Goal: Task Accomplishment & Management: Manage account settings

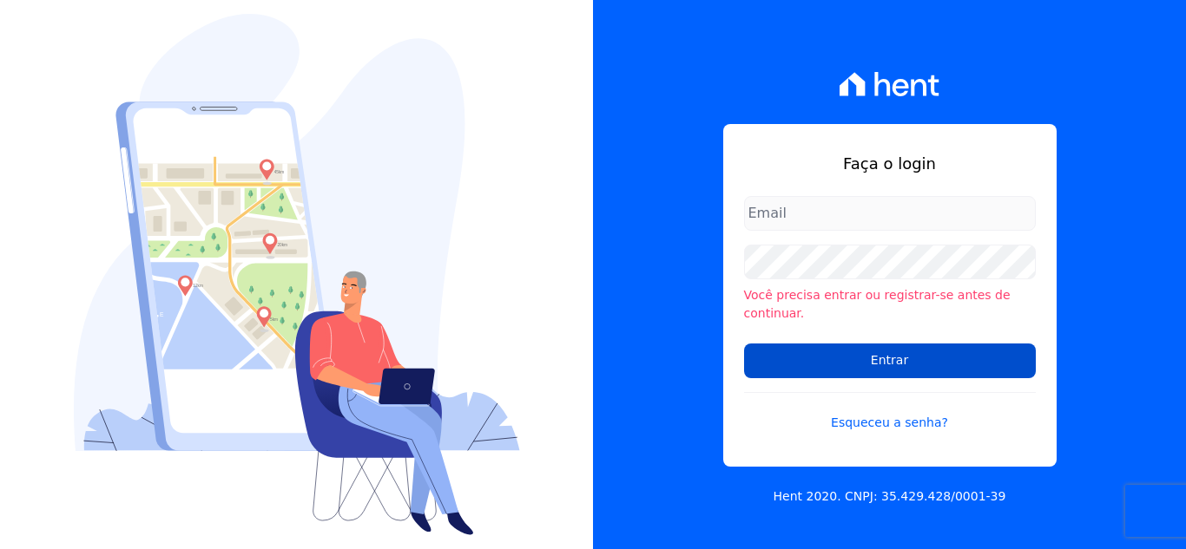
type input "[EMAIL_ADDRESS][DOMAIN_NAME]"
click at [890, 357] on input "Entrar" at bounding box center [890, 361] width 292 height 35
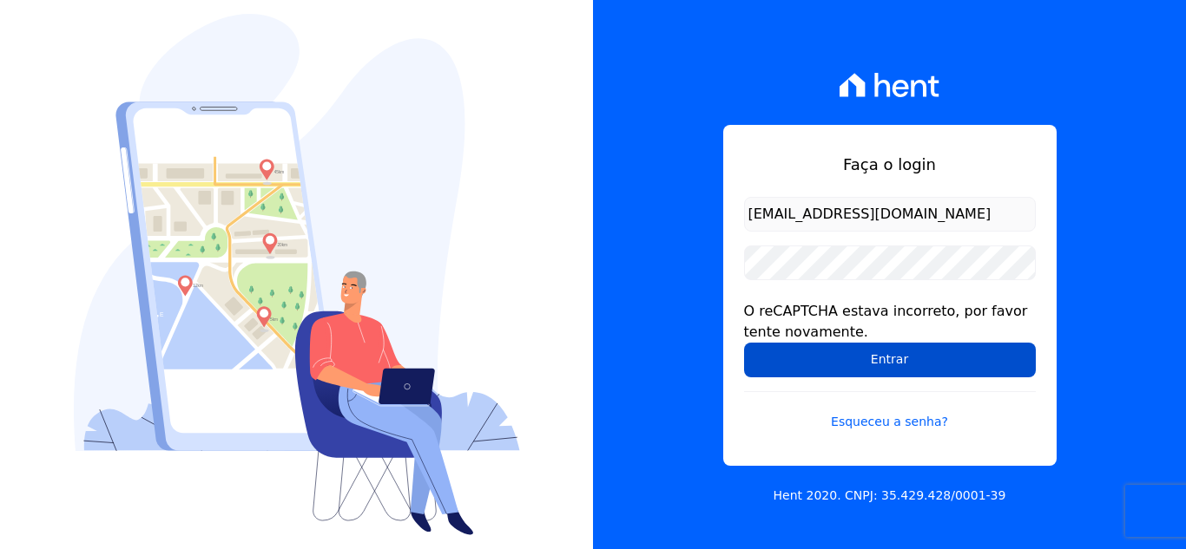
click at [871, 357] on input "Entrar" at bounding box center [890, 360] width 292 height 35
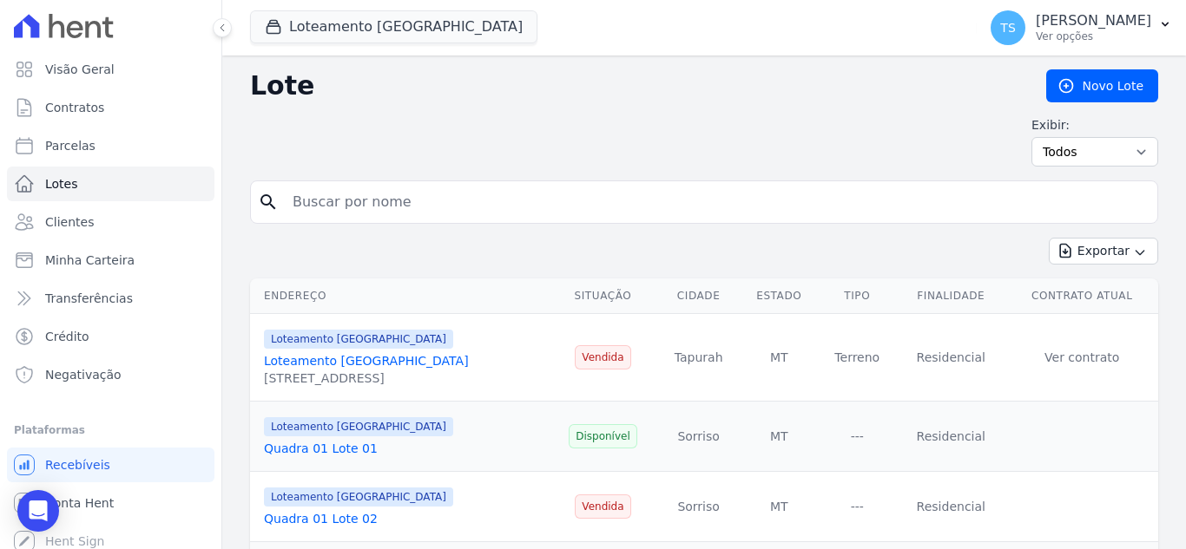
click at [358, 203] on input "search" at bounding box center [716, 202] width 868 height 35
type input "24"
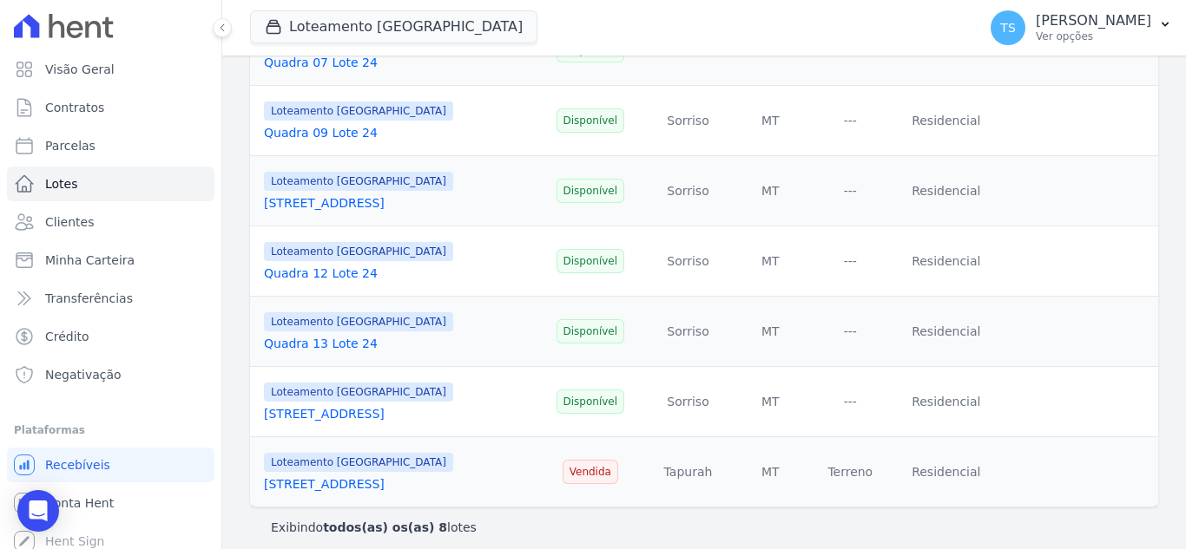
scroll to position [380, 0]
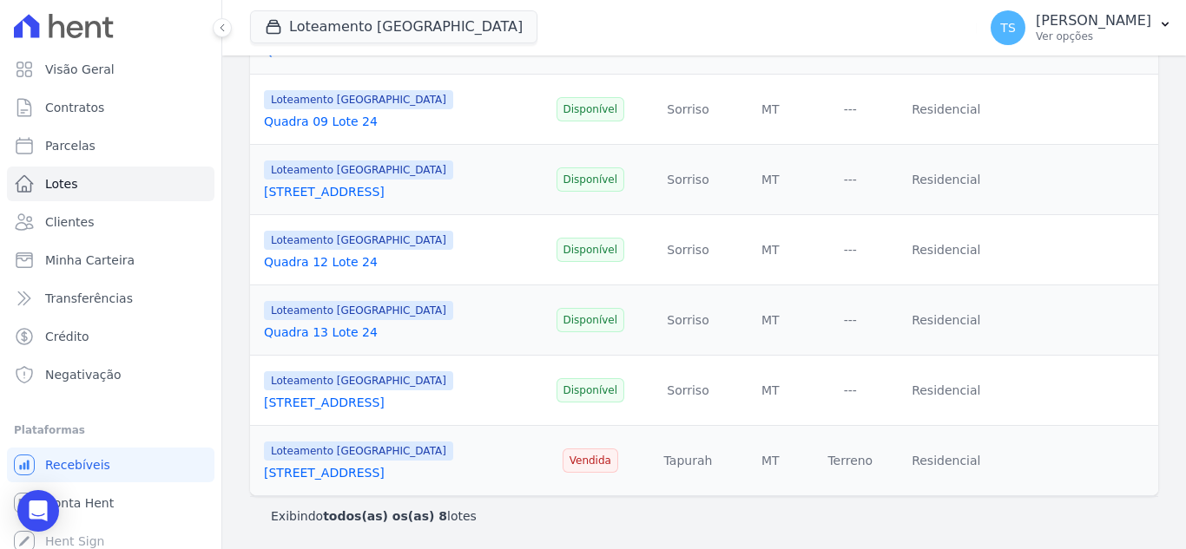
click at [312, 472] on link "[STREET_ADDRESS]" at bounding box center [324, 473] width 121 height 14
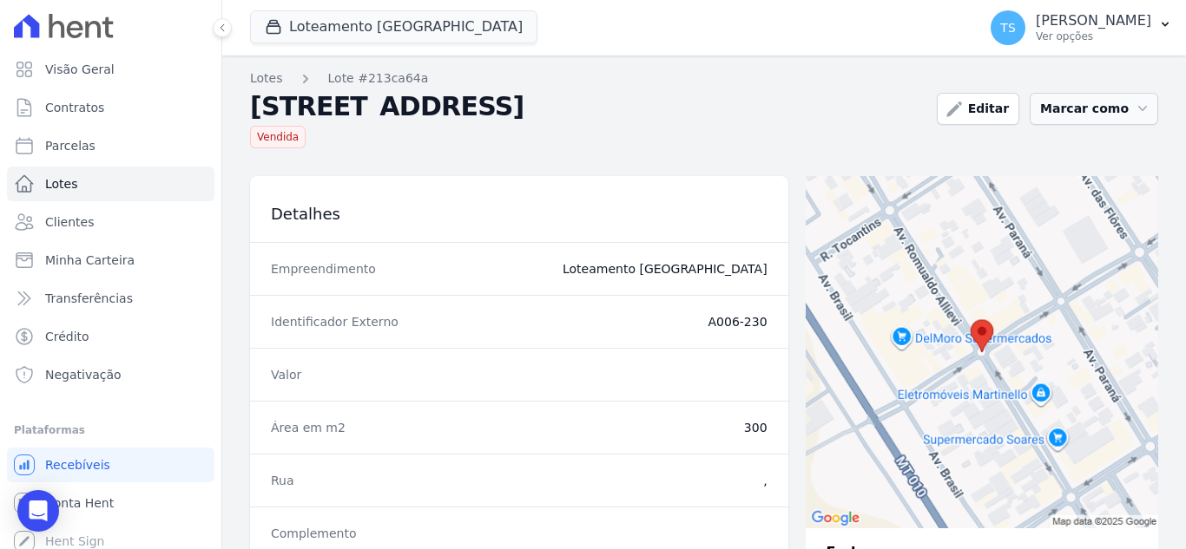
click at [1102, 113] on button "Marcar como" at bounding box center [1093, 109] width 128 height 32
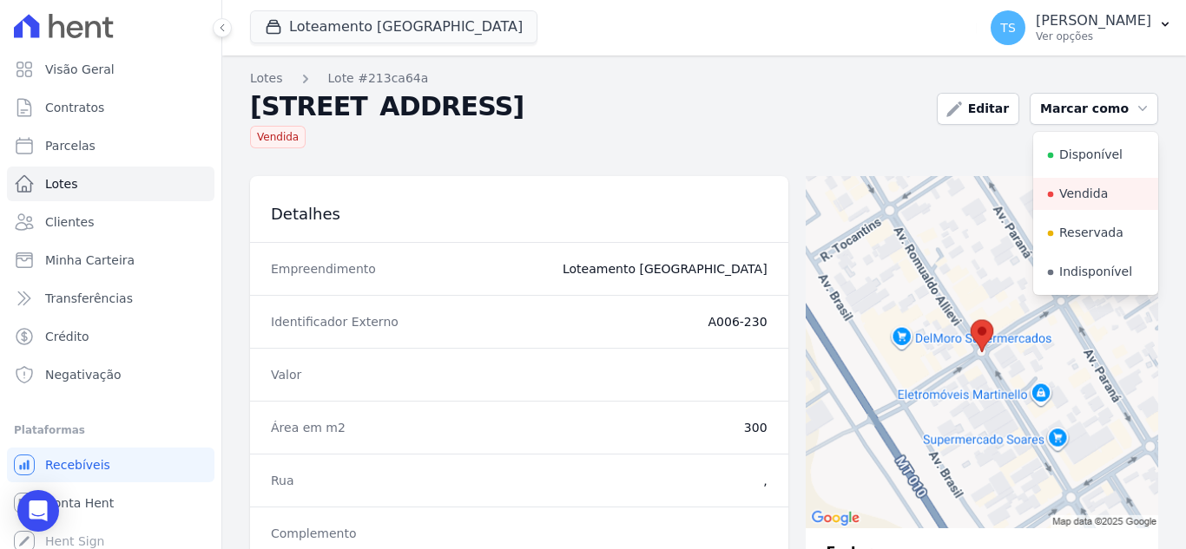
click at [742, 125] on div "Vendida" at bounding box center [586, 134] width 673 height 30
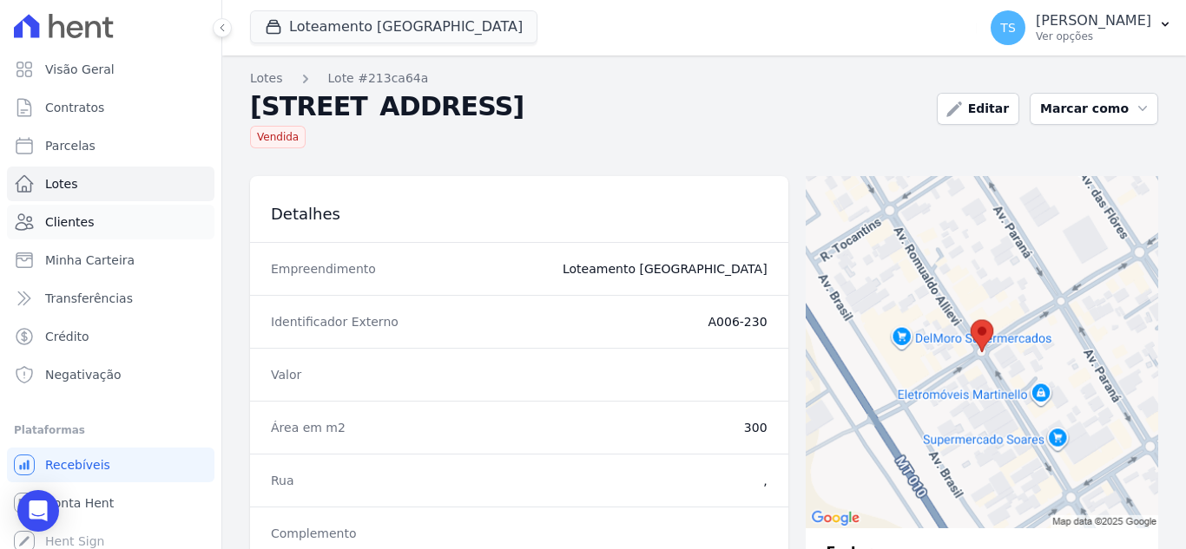
click at [89, 224] on link "Clientes" at bounding box center [110, 222] width 207 height 35
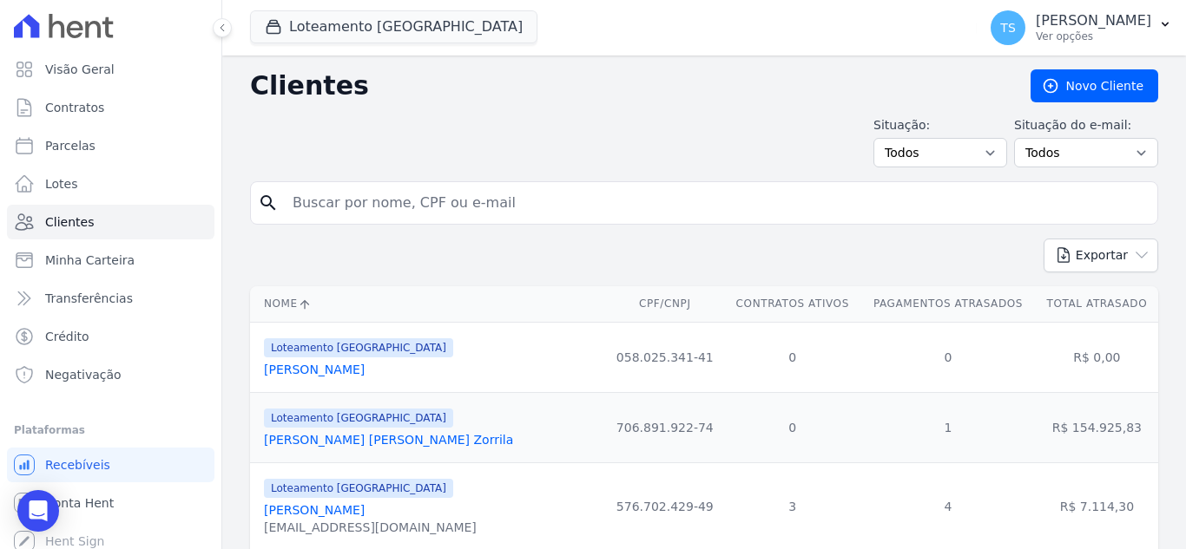
click at [476, 207] on input "search" at bounding box center [716, 203] width 868 height 35
type input "[PERSON_NAME]"
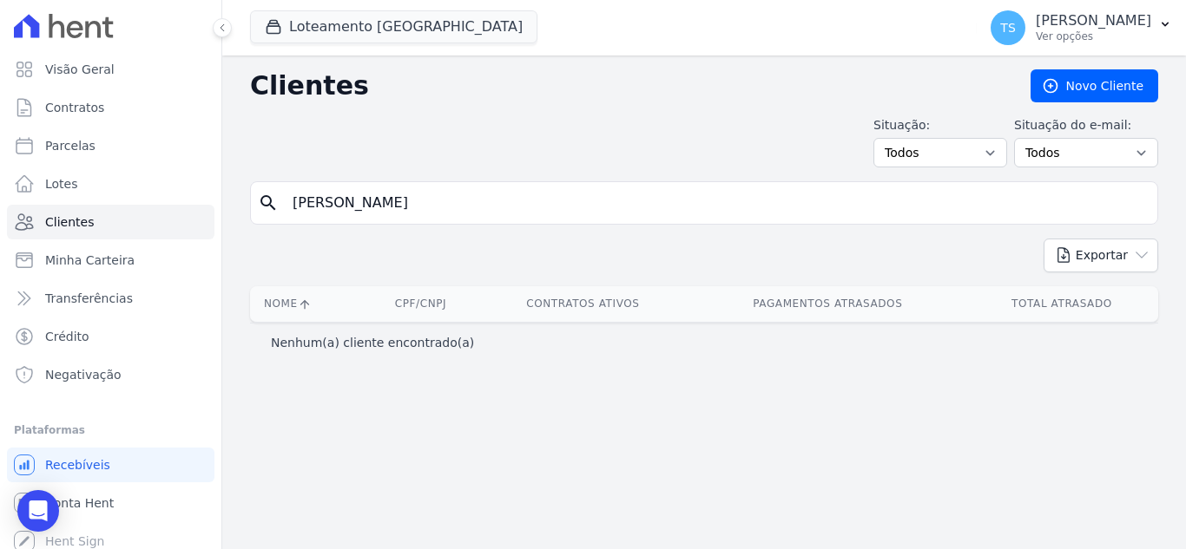
click at [308, 203] on input "[PERSON_NAME]" at bounding box center [716, 203] width 868 height 35
type input "[PERSON_NAME]"
click at [437, 201] on input "[PERSON_NAME]" at bounding box center [716, 203] width 868 height 35
click at [433, 199] on input "[PERSON_NAME]" at bounding box center [716, 203] width 868 height 35
type input "[PERSON_NAME]"
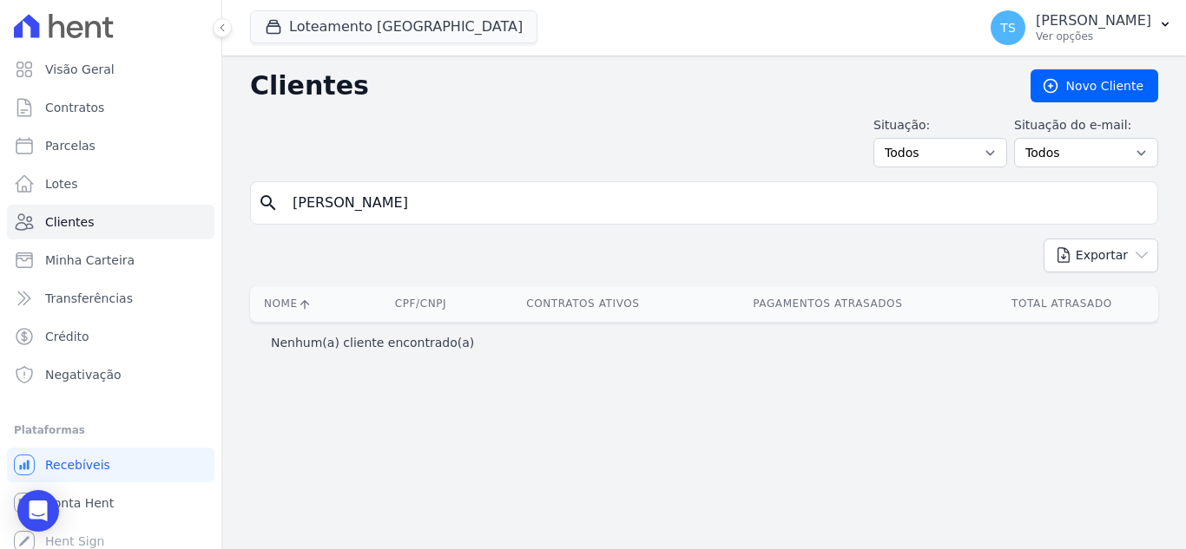
click at [420, 198] on input "[PERSON_NAME]" at bounding box center [716, 203] width 868 height 35
type input "[PERSON_NAME]"
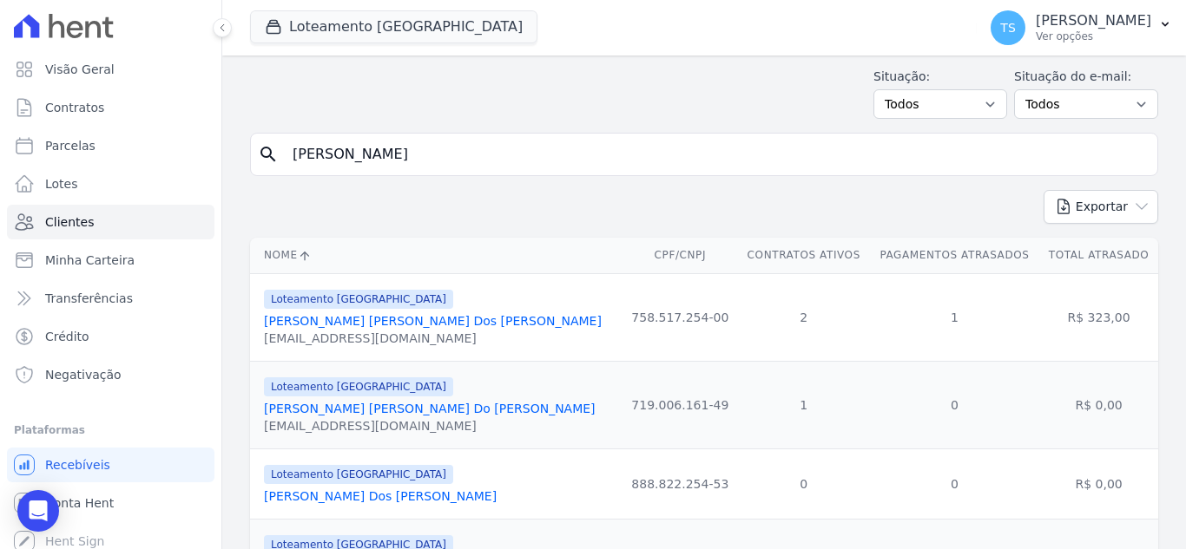
scroll to position [87, 0]
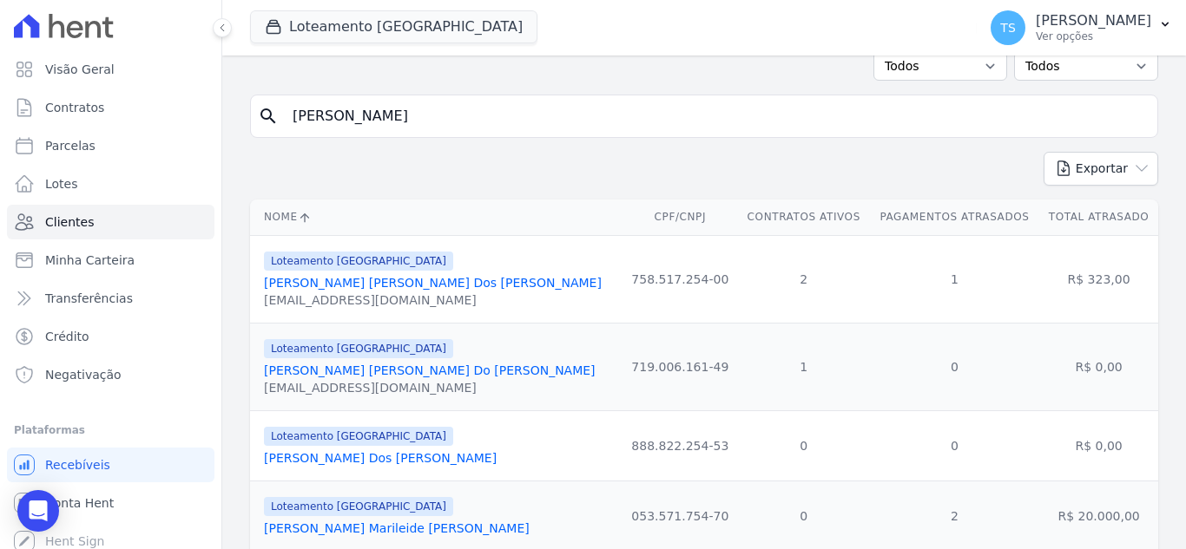
click at [316, 371] on link "[PERSON_NAME] [PERSON_NAME] Do [PERSON_NAME]" at bounding box center [430, 371] width 332 height 14
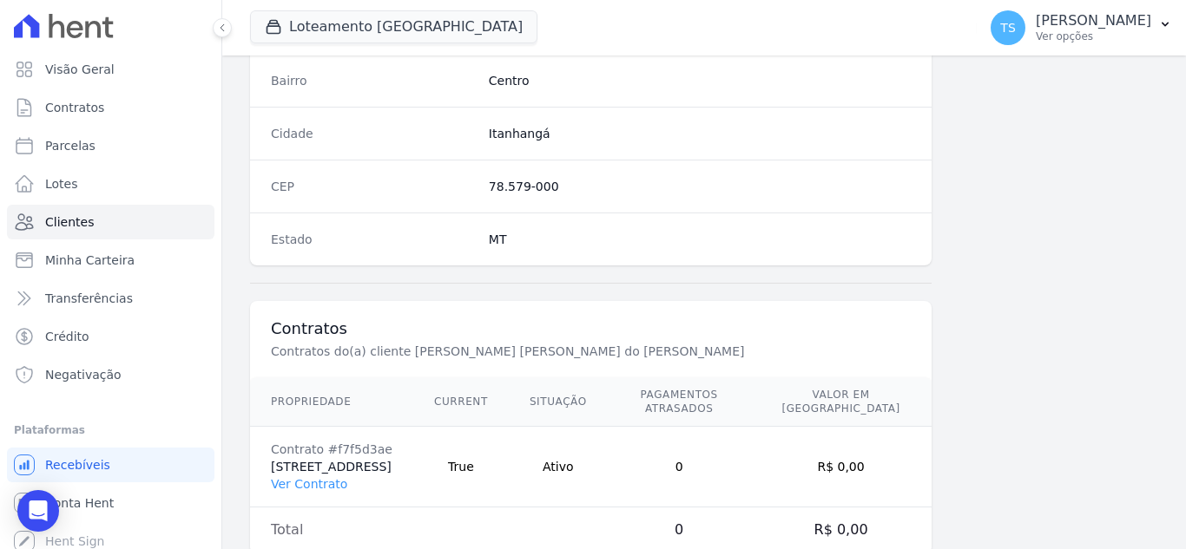
scroll to position [1075, 0]
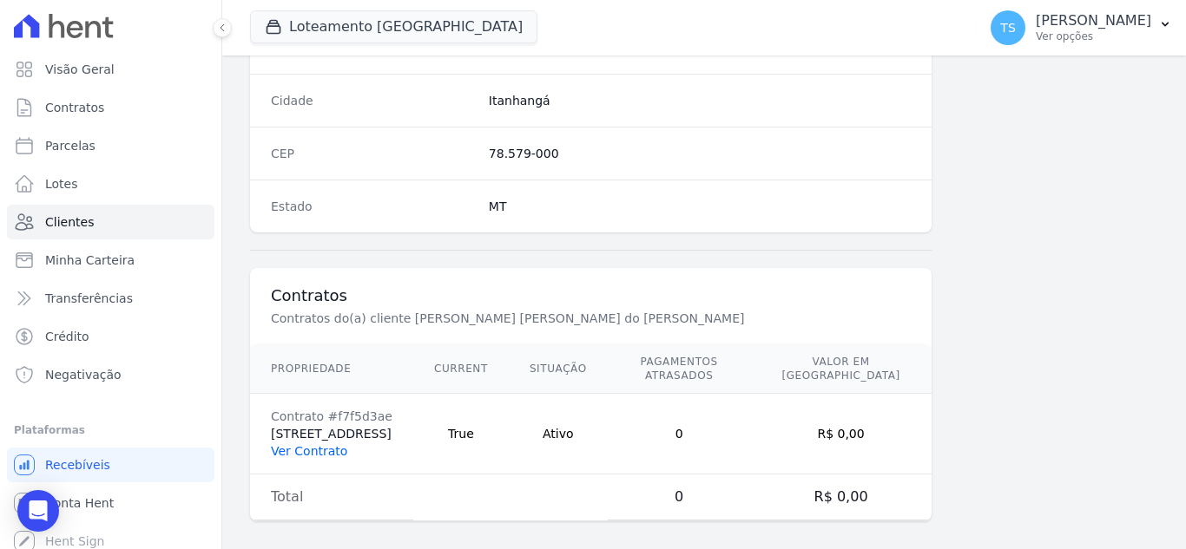
click at [300, 444] on link "Ver Contrato" at bounding box center [309, 451] width 76 height 14
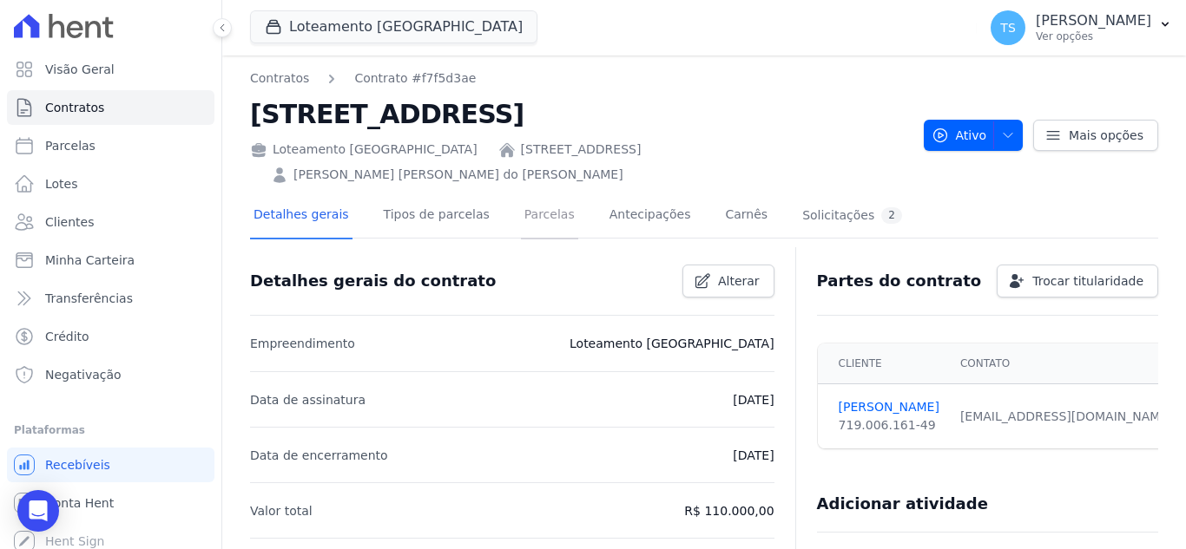
click at [521, 194] on link "Parcelas" at bounding box center [549, 217] width 57 height 46
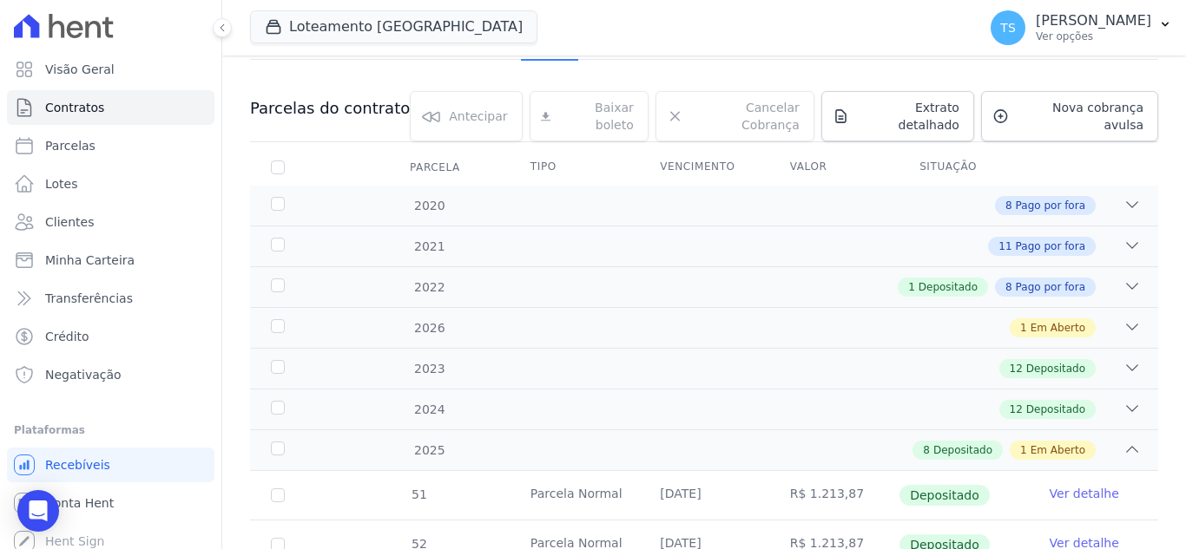
scroll to position [174, 0]
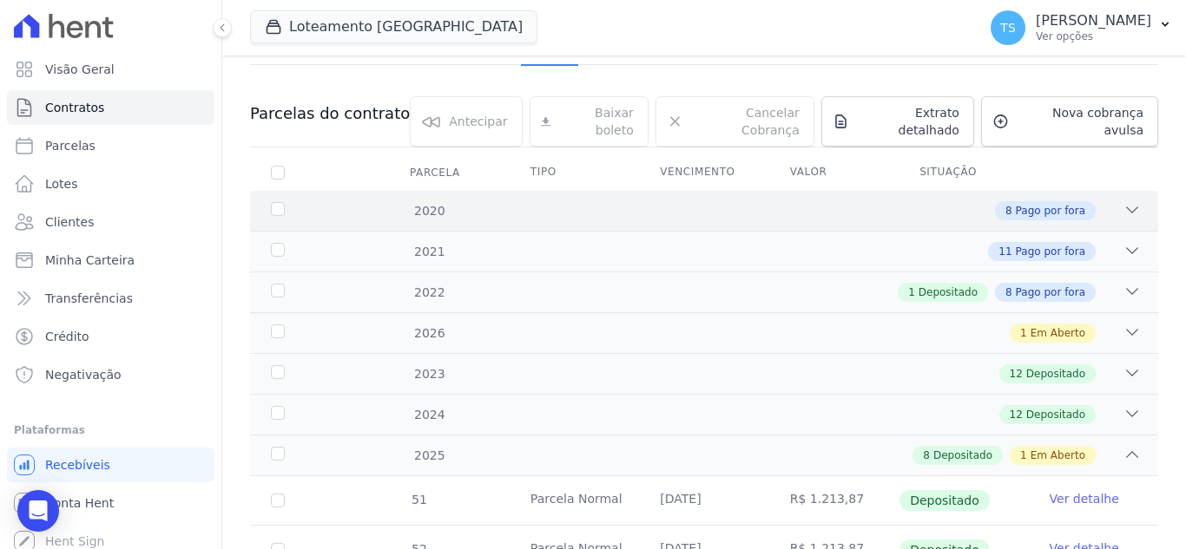
click at [1123, 201] on icon at bounding box center [1131, 209] width 17 height 17
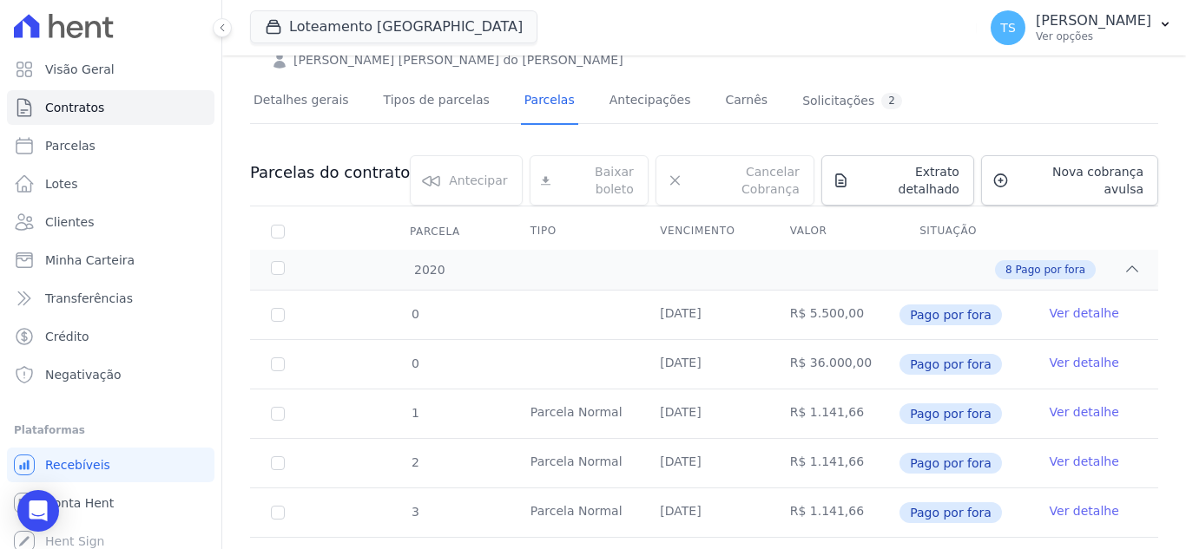
scroll to position [87, 0]
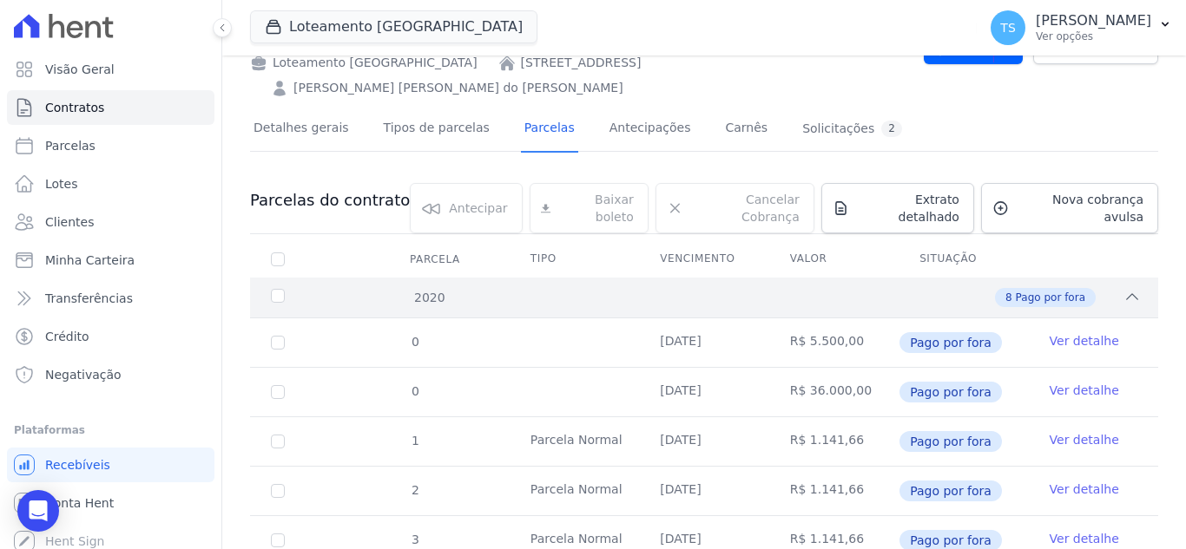
click at [1123, 288] on icon at bounding box center [1131, 296] width 17 height 17
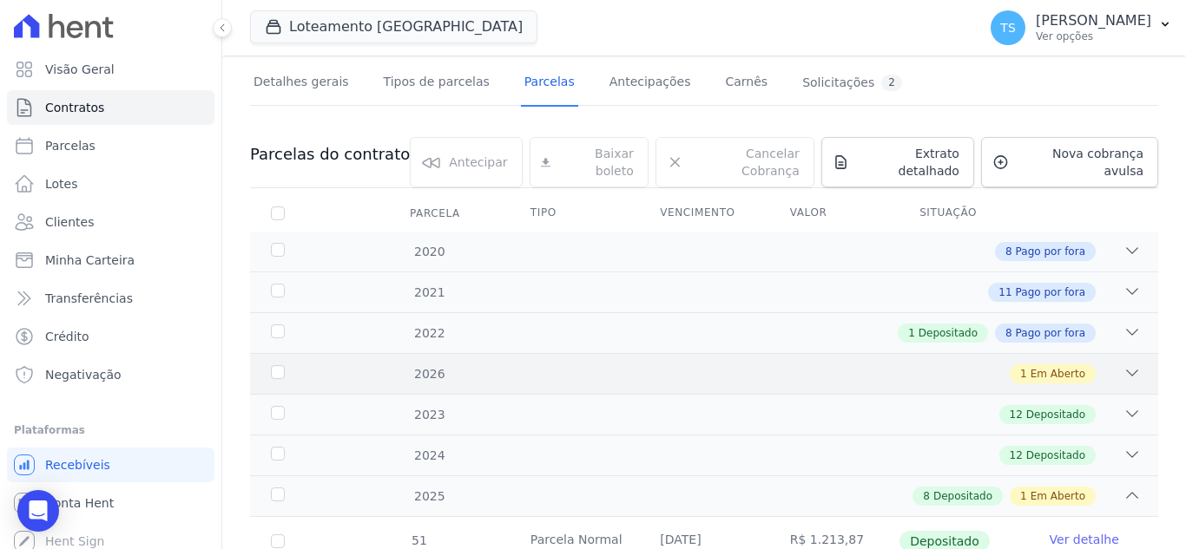
scroll to position [174, 0]
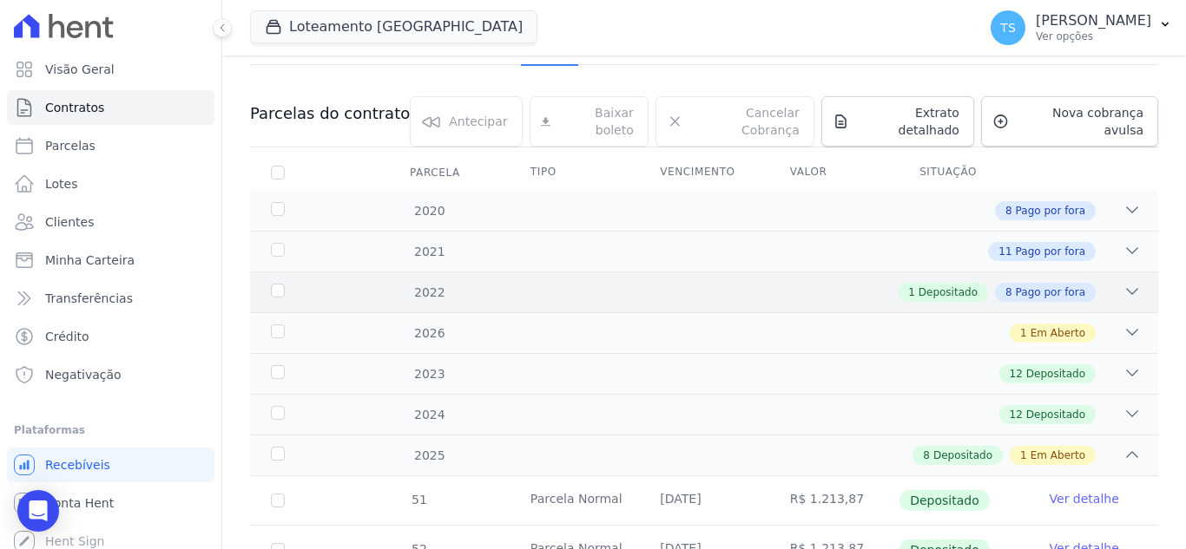
click at [1127, 289] on icon at bounding box center [1132, 291] width 11 height 5
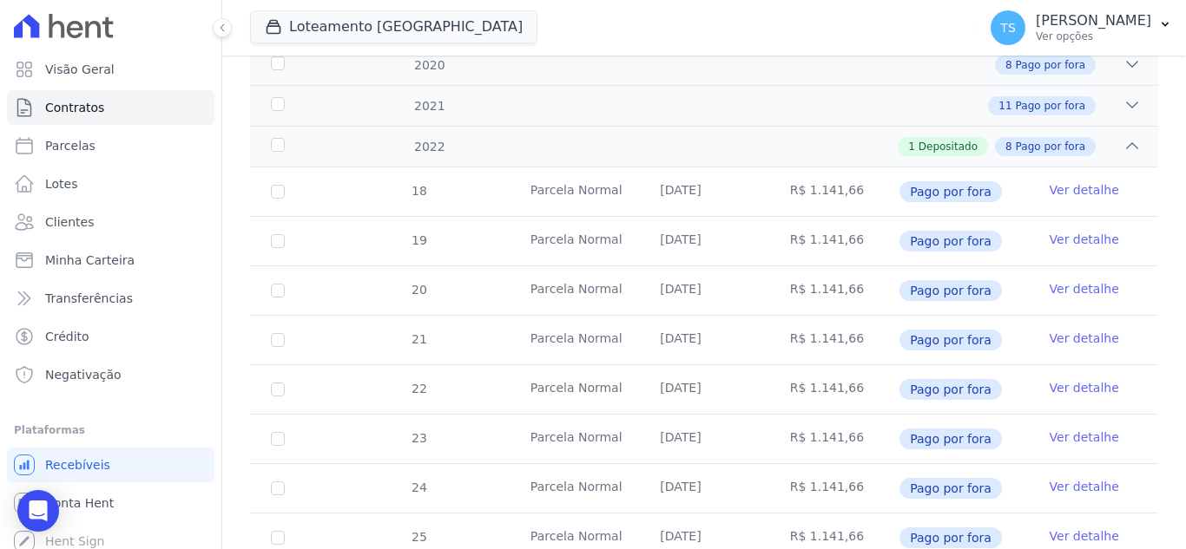
scroll to position [260, 0]
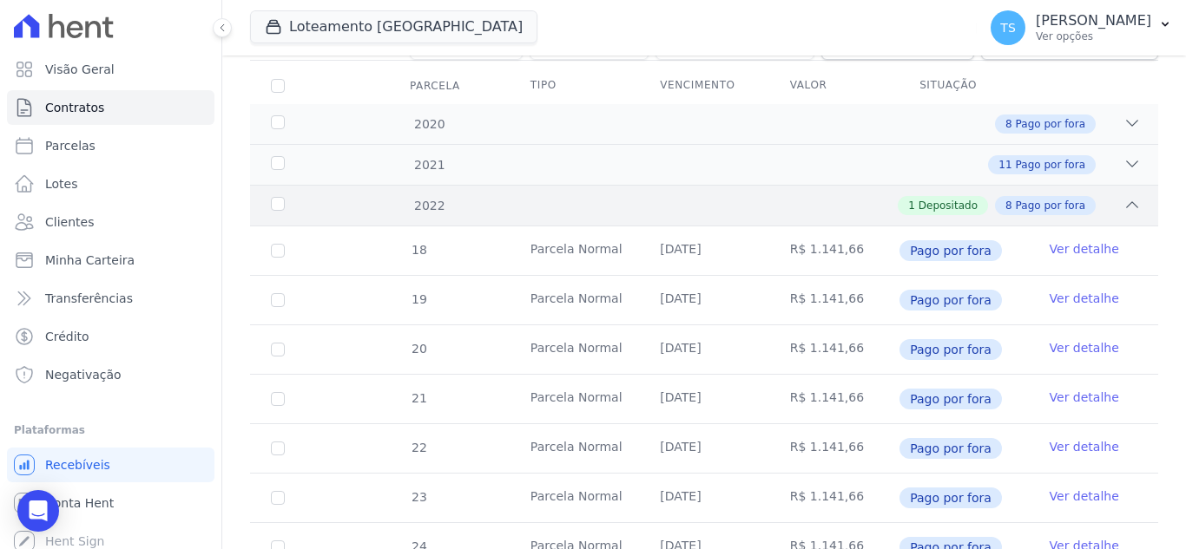
click at [1123, 196] on icon at bounding box center [1131, 204] width 17 height 17
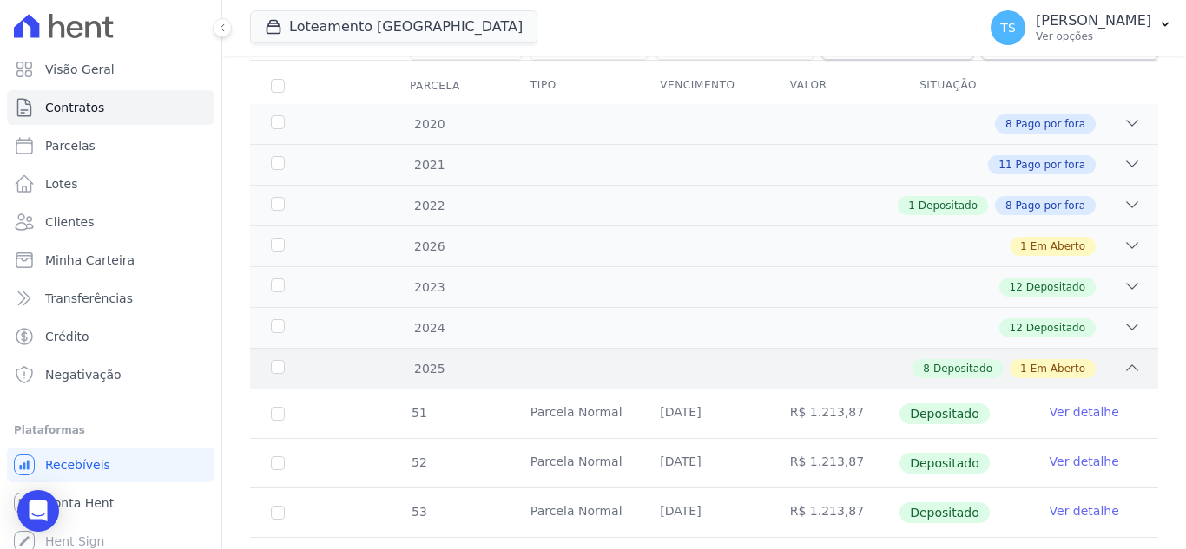
click at [1123, 359] on icon at bounding box center [1131, 367] width 17 height 17
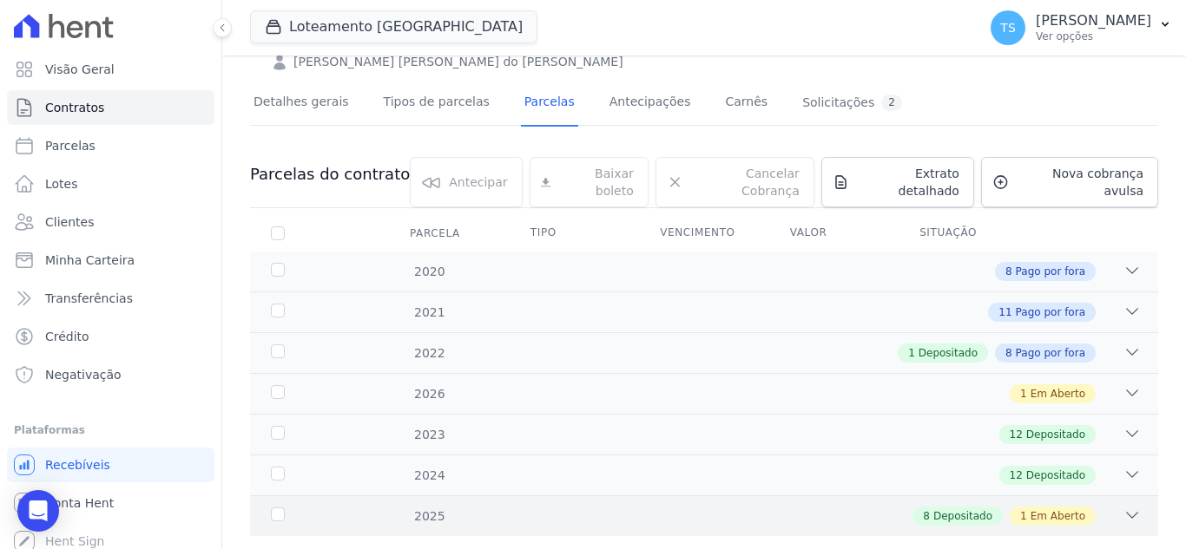
click at [1123, 507] on icon at bounding box center [1131, 515] width 17 height 17
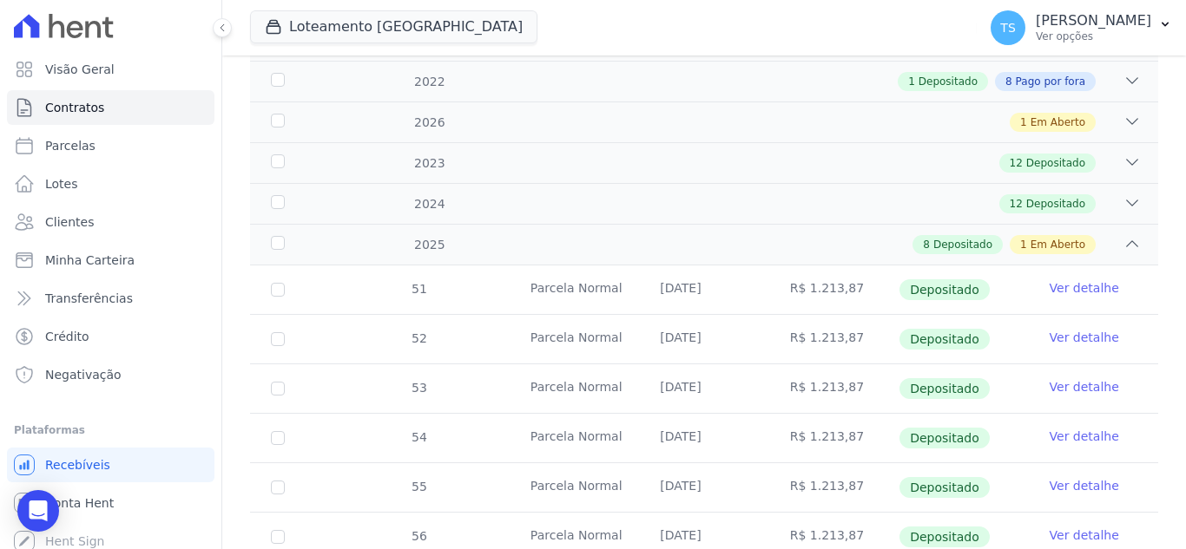
scroll to position [298, 0]
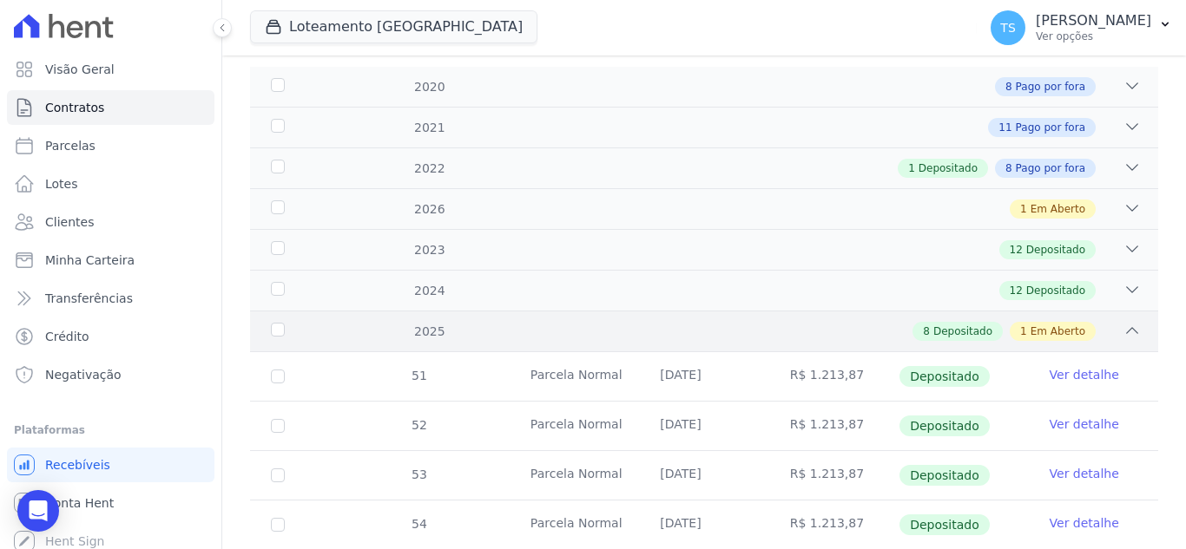
click at [1127, 328] on icon at bounding box center [1132, 330] width 11 height 5
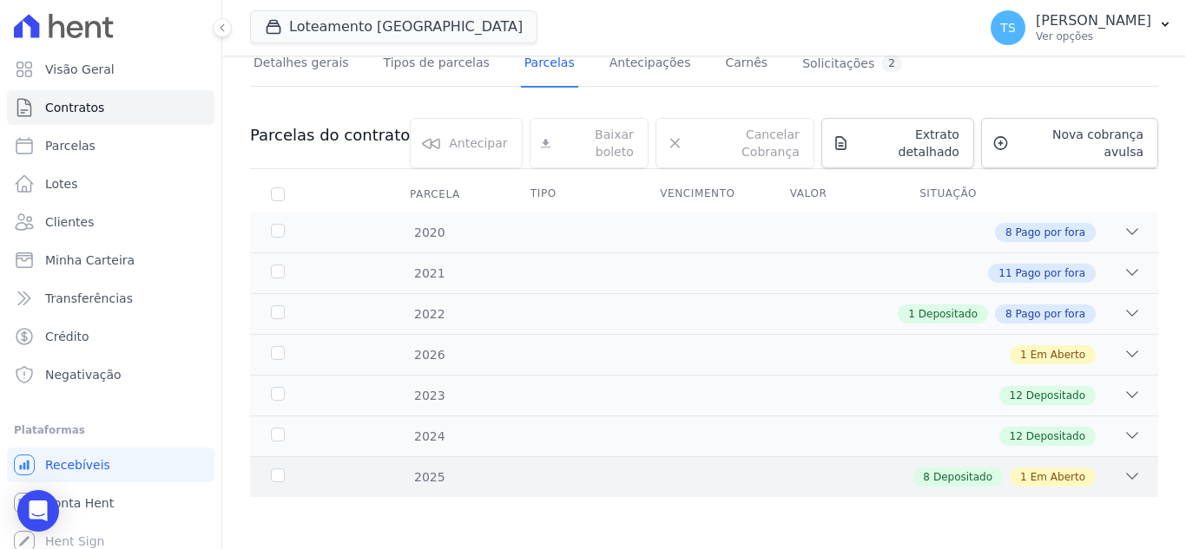
scroll to position [113, 0]
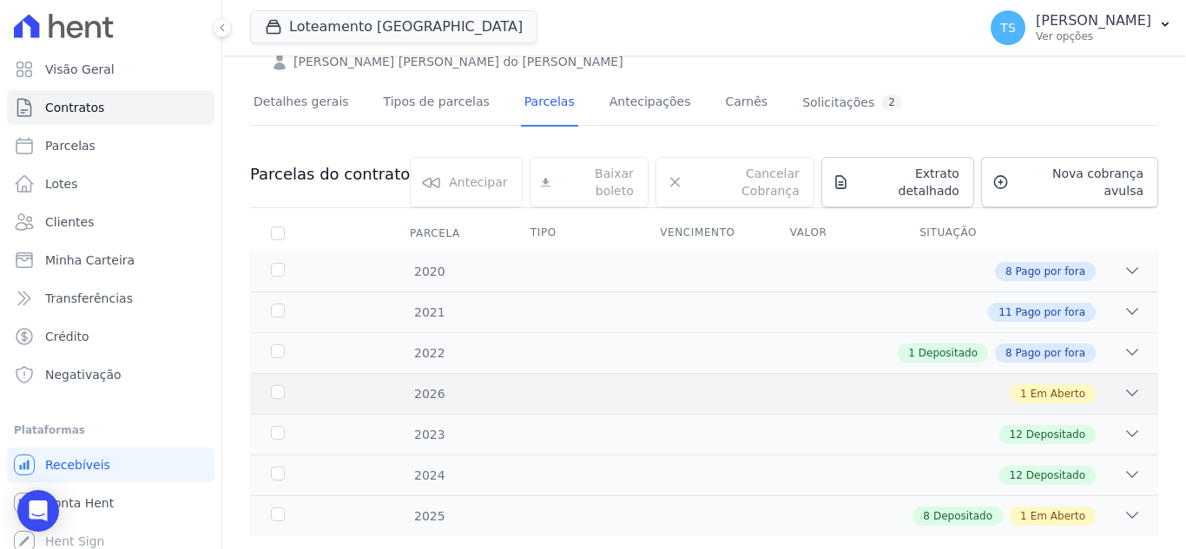
click at [1123, 385] on icon at bounding box center [1131, 393] width 17 height 17
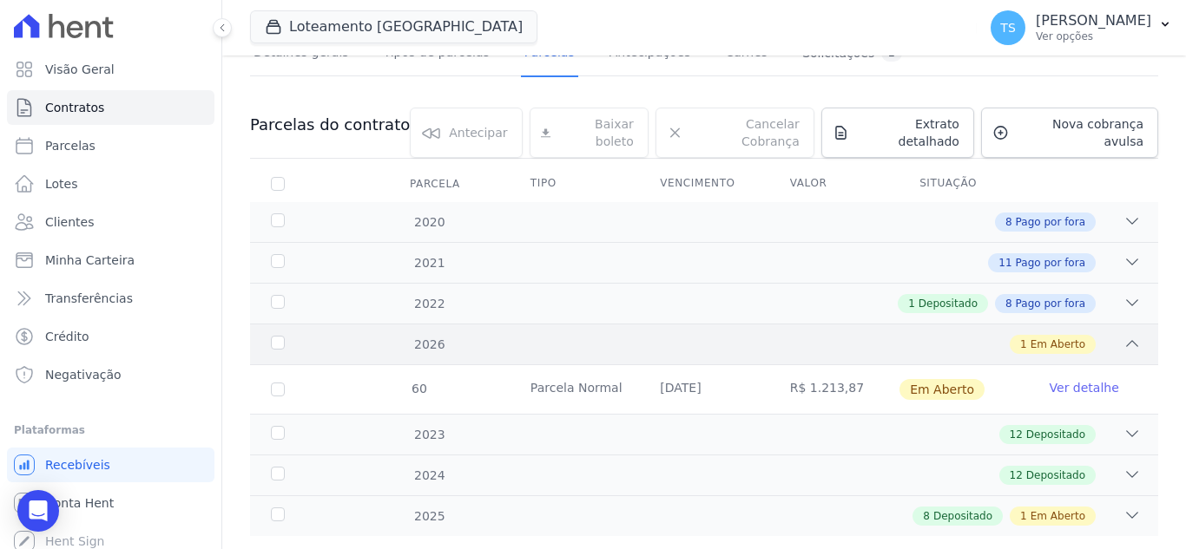
click at [1123, 335] on icon at bounding box center [1131, 343] width 17 height 17
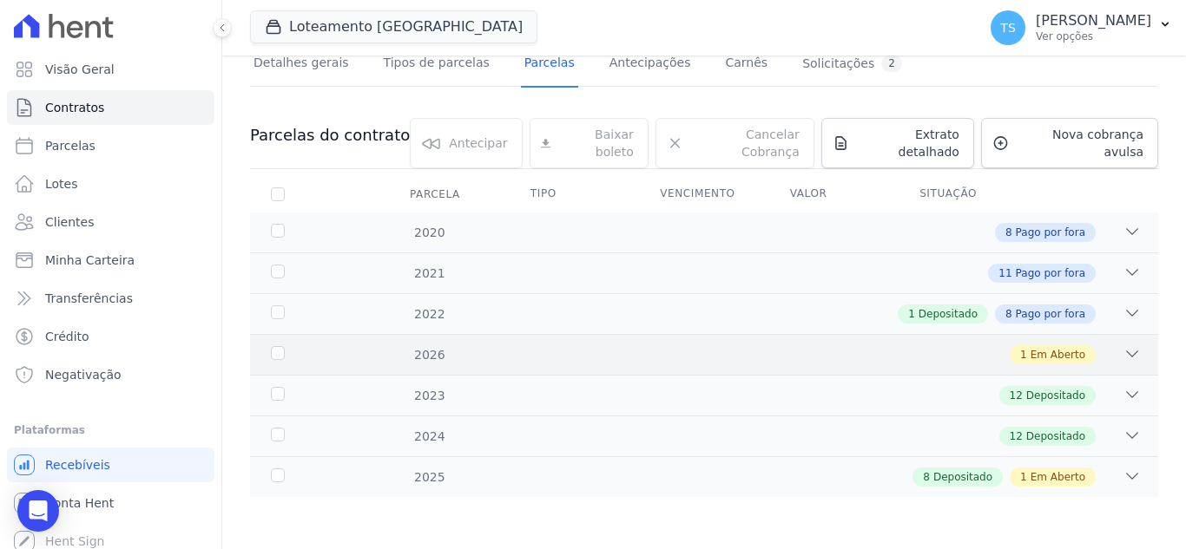
scroll to position [113, 0]
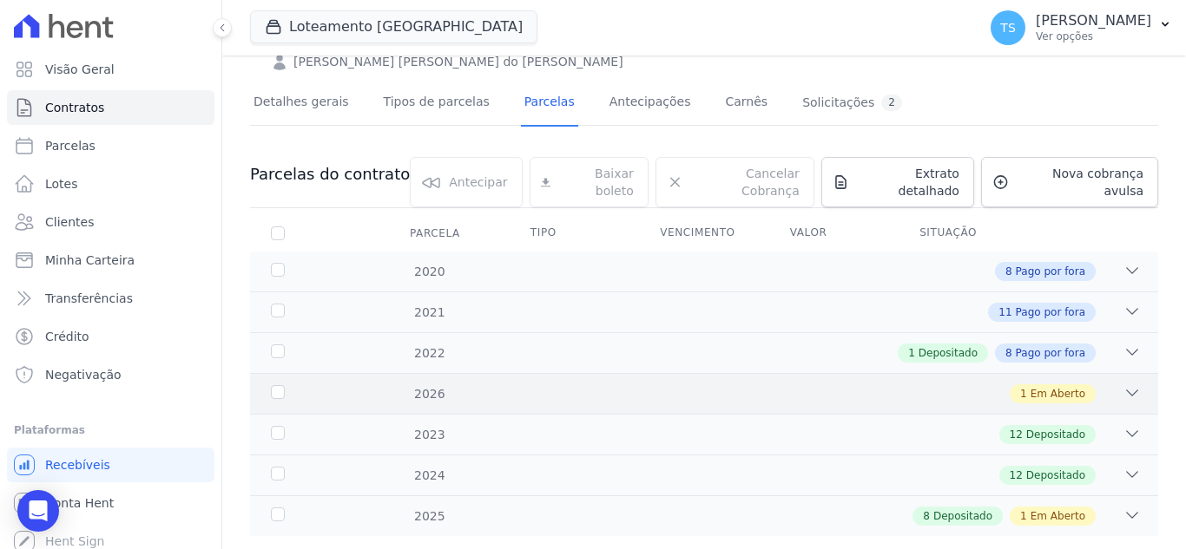
click at [658, 385] on div "1 Em Aberto" at bounding box center [748, 394] width 785 height 19
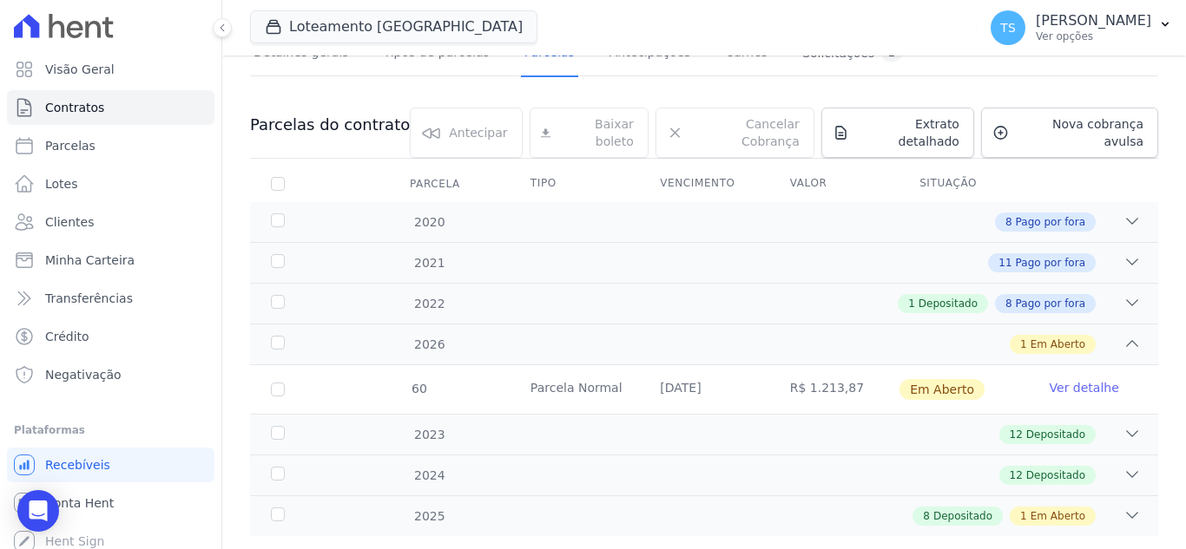
drag, startPoint x: 615, startPoint y: 352, endPoint x: 510, endPoint y: 344, distance: 105.4
click at [510, 365] on td "Parcela Normal" at bounding box center [574, 389] width 129 height 49
click at [269, 365] on td "60" at bounding box center [278, 389] width 56 height 49
click at [274, 383] on input "checkbox" at bounding box center [278, 390] width 14 height 14
checkbox input "true"
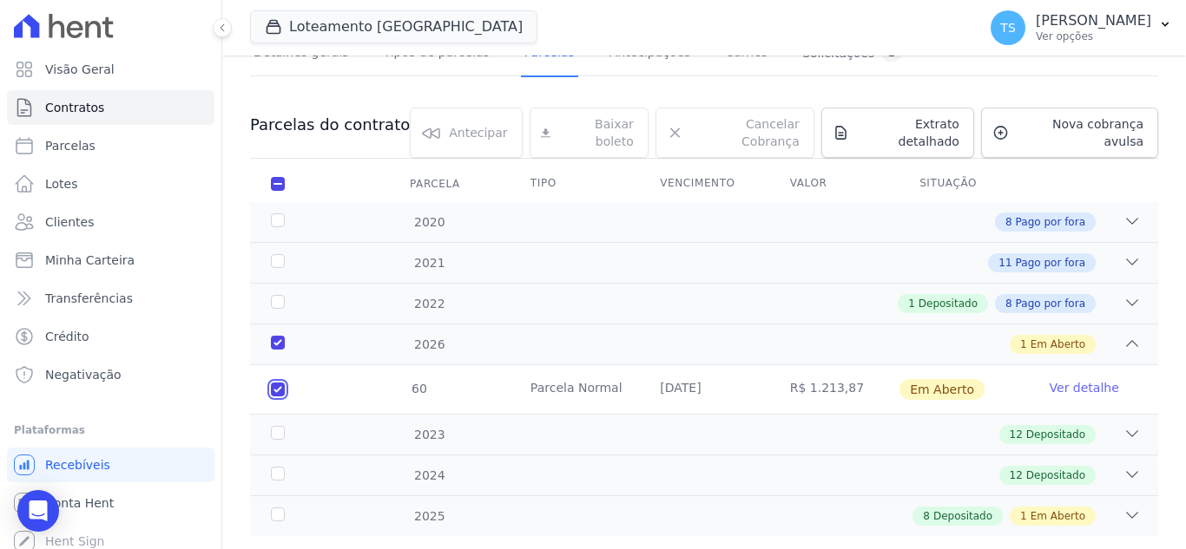
checkbox input "true"
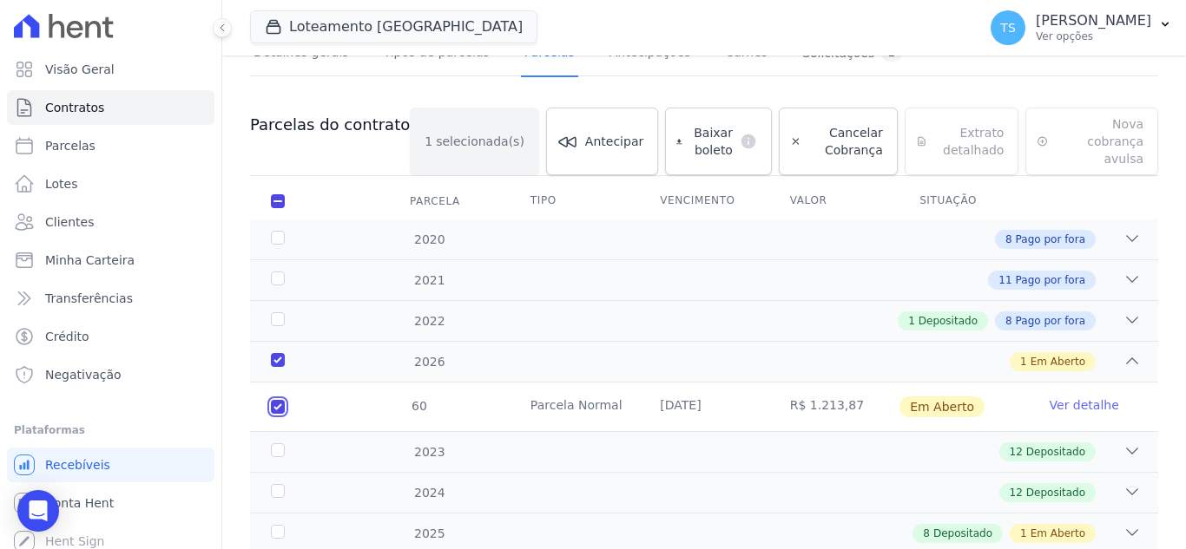
click at [274, 400] on input "checkbox" at bounding box center [278, 407] width 14 height 14
checkbox input "false"
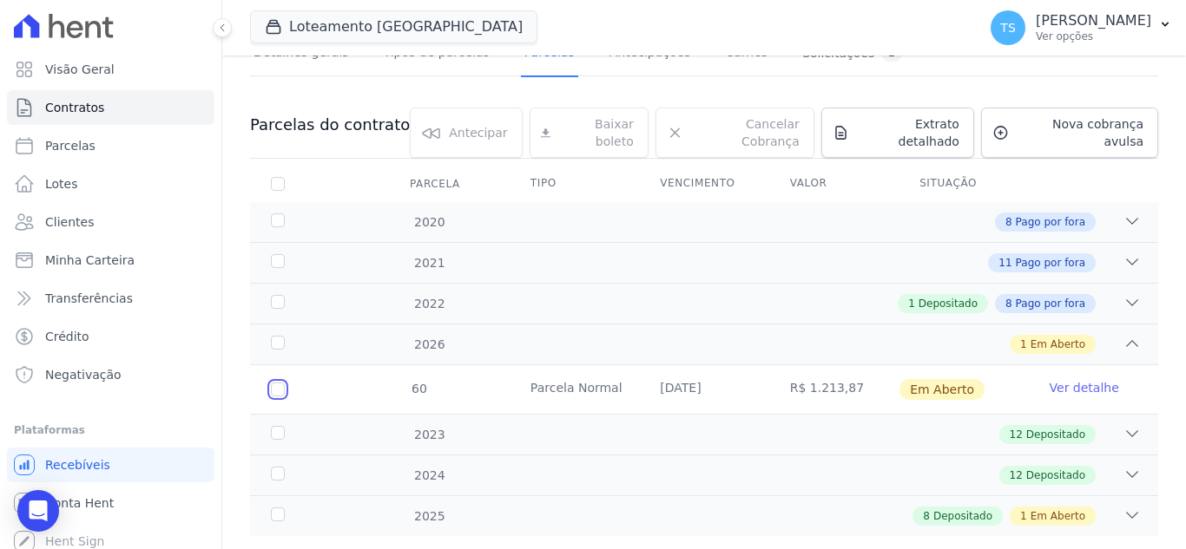
checkbox input "false"
click at [1123, 335] on icon at bounding box center [1131, 343] width 17 height 17
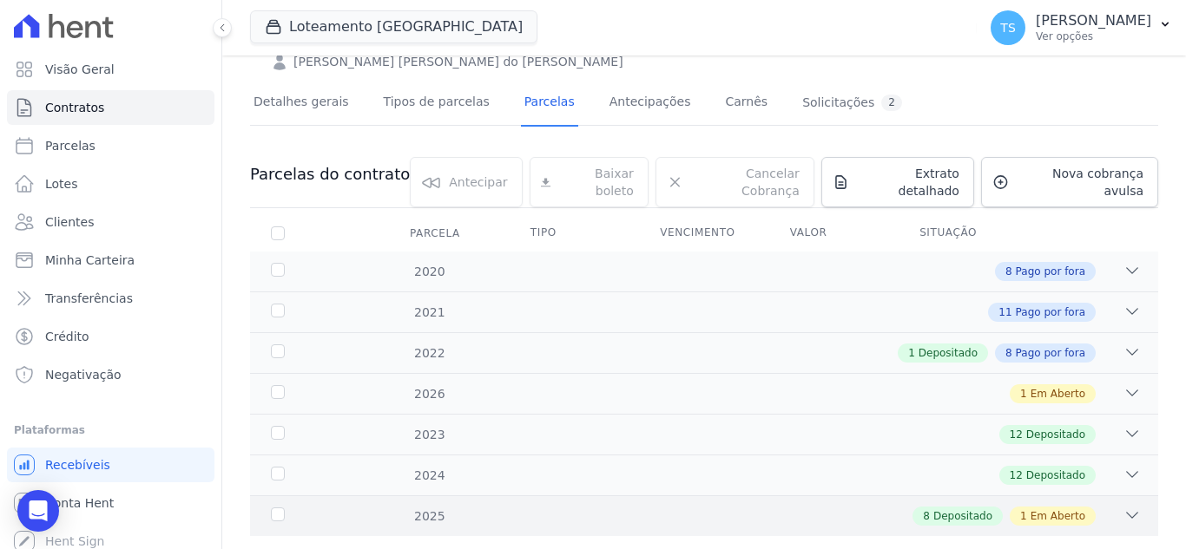
click at [878, 507] on div "8 Depositado 1 Em Aberto" at bounding box center [748, 516] width 785 height 19
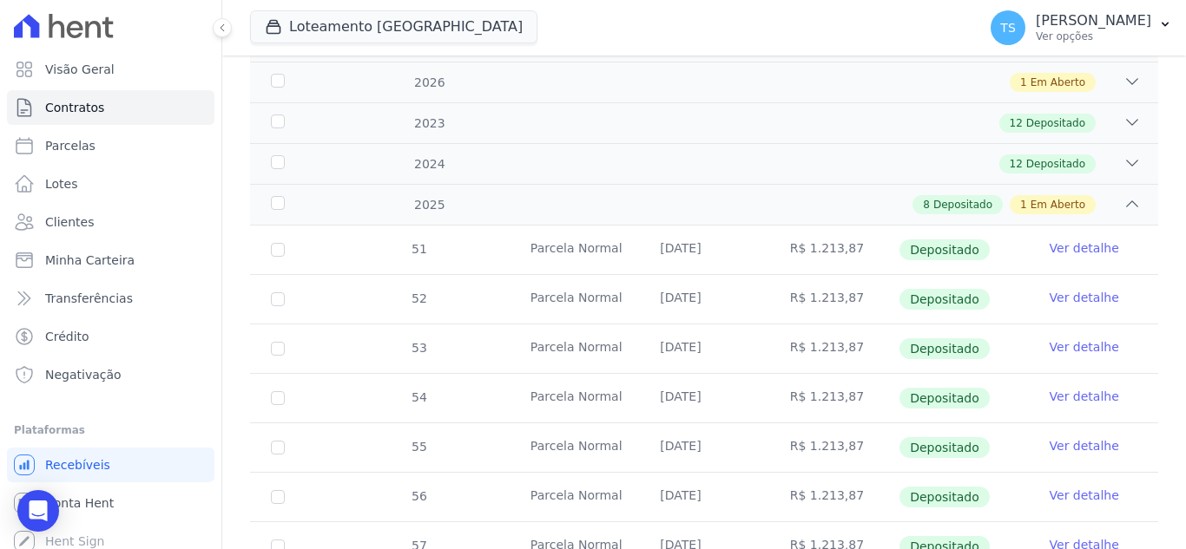
scroll to position [385, 0]
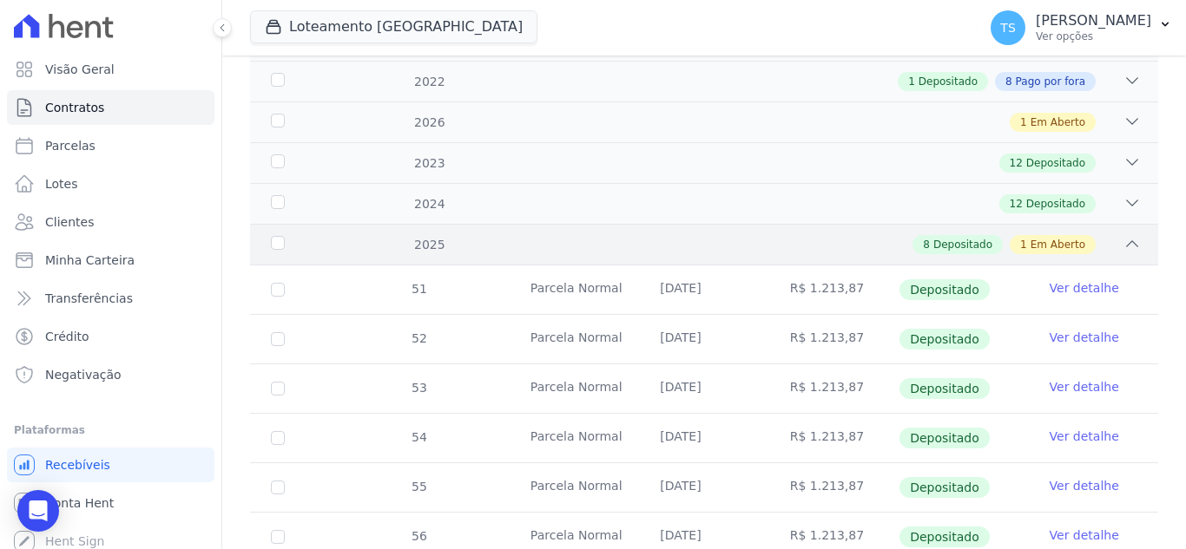
click at [865, 235] on div "8 Depositado 1 Em Aberto" at bounding box center [748, 244] width 785 height 19
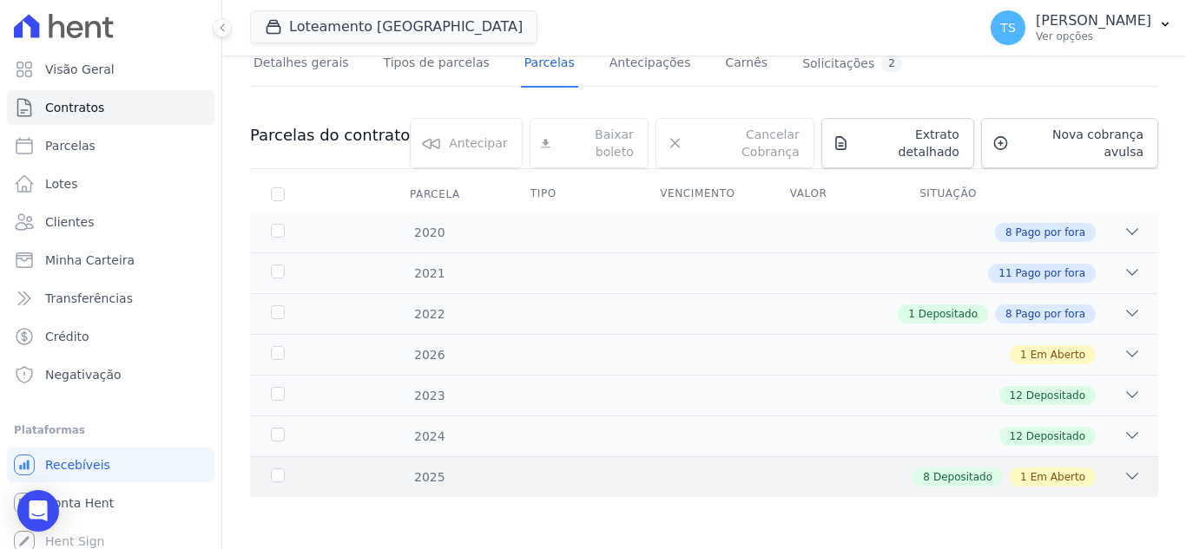
scroll to position [113, 0]
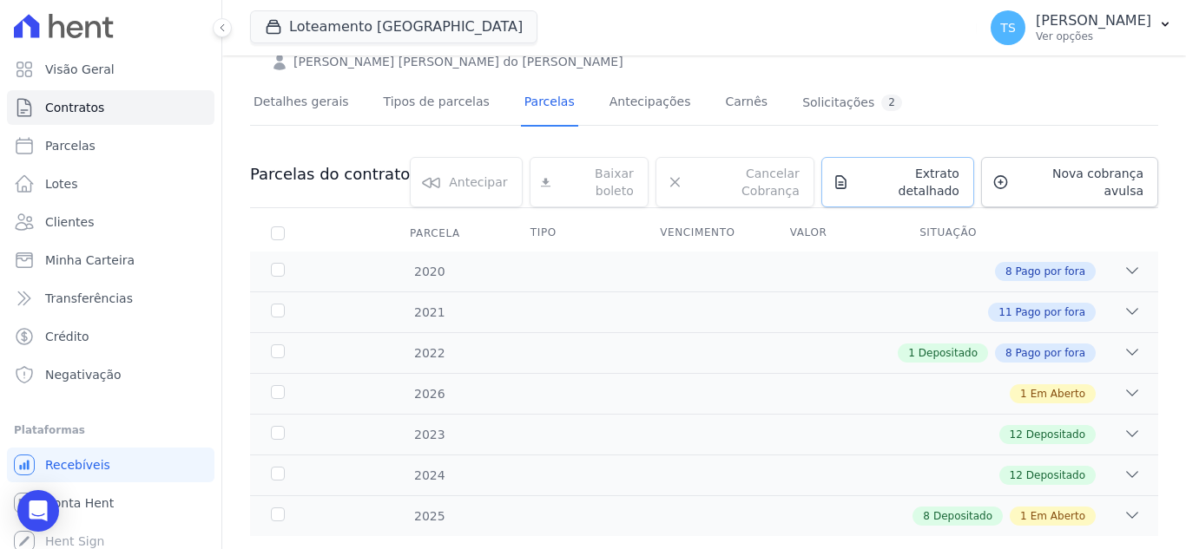
click at [921, 165] on span "Extrato detalhado" at bounding box center [907, 182] width 103 height 35
click at [1117, 168] on span "Exportar PDF" at bounding box center [1129, 176] width 91 height 17
